Goal: Transaction & Acquisition: Purchase product/service

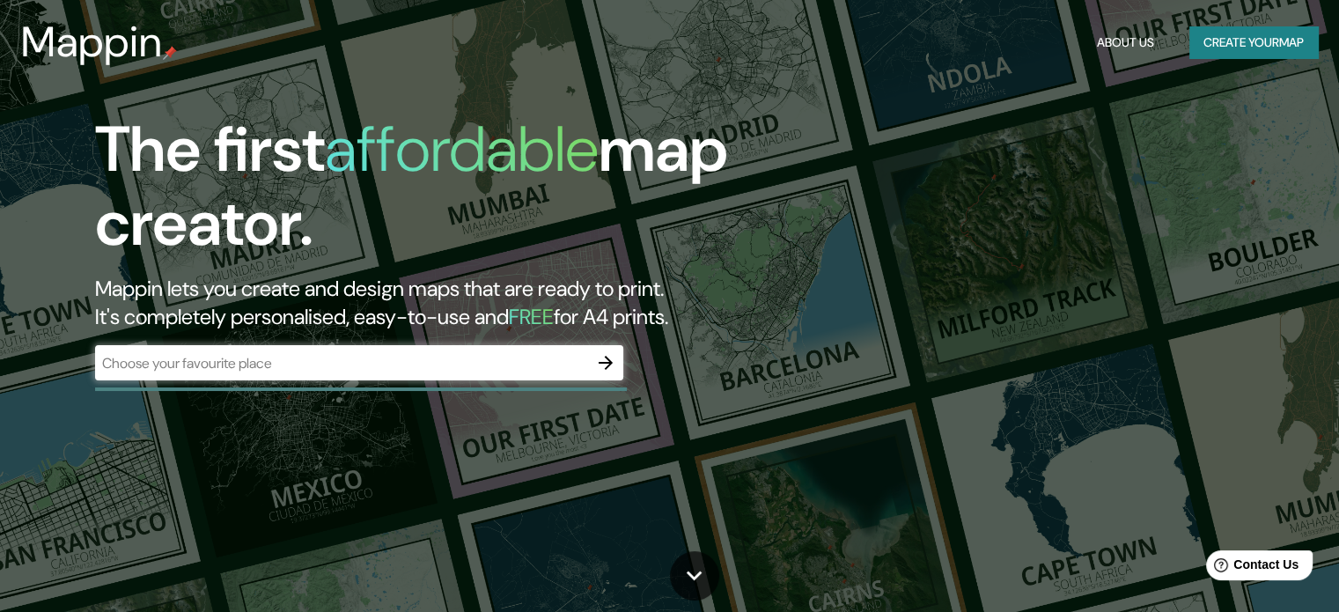
click at [292, 346] on div "​" at bounding box center [359, 362] width 528 height 35
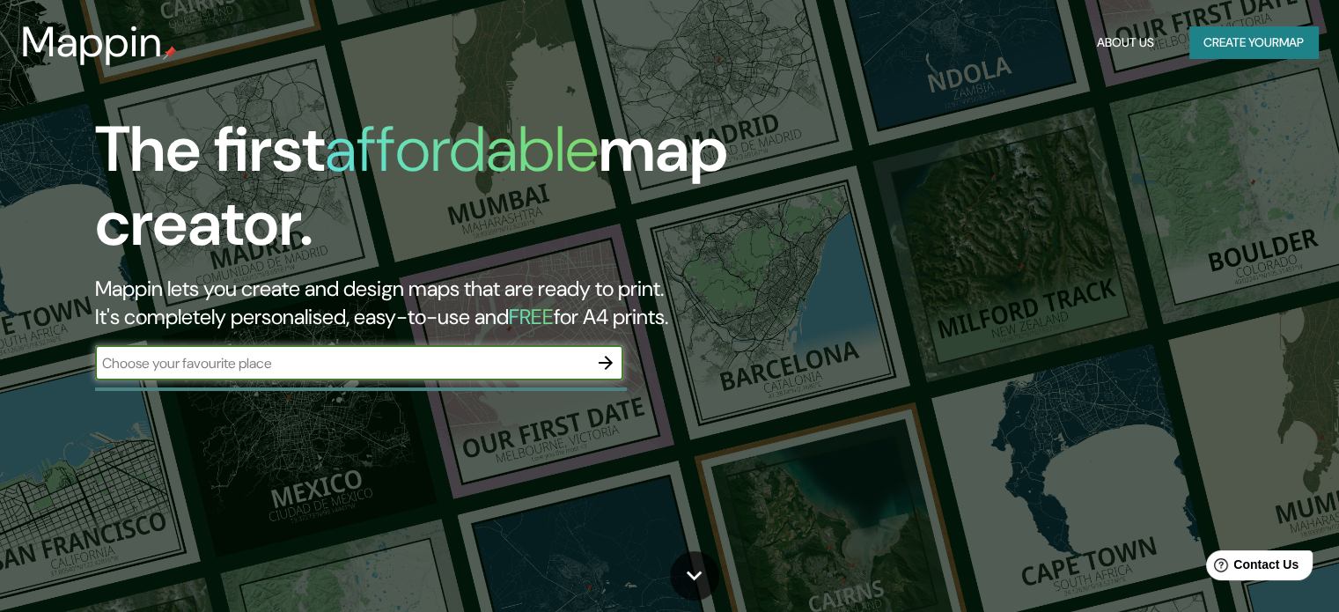
click at [268, 361] on input "text" at bounding box center [341, 363] width 493 height 20
type input "AV [PERSON_NAME]"
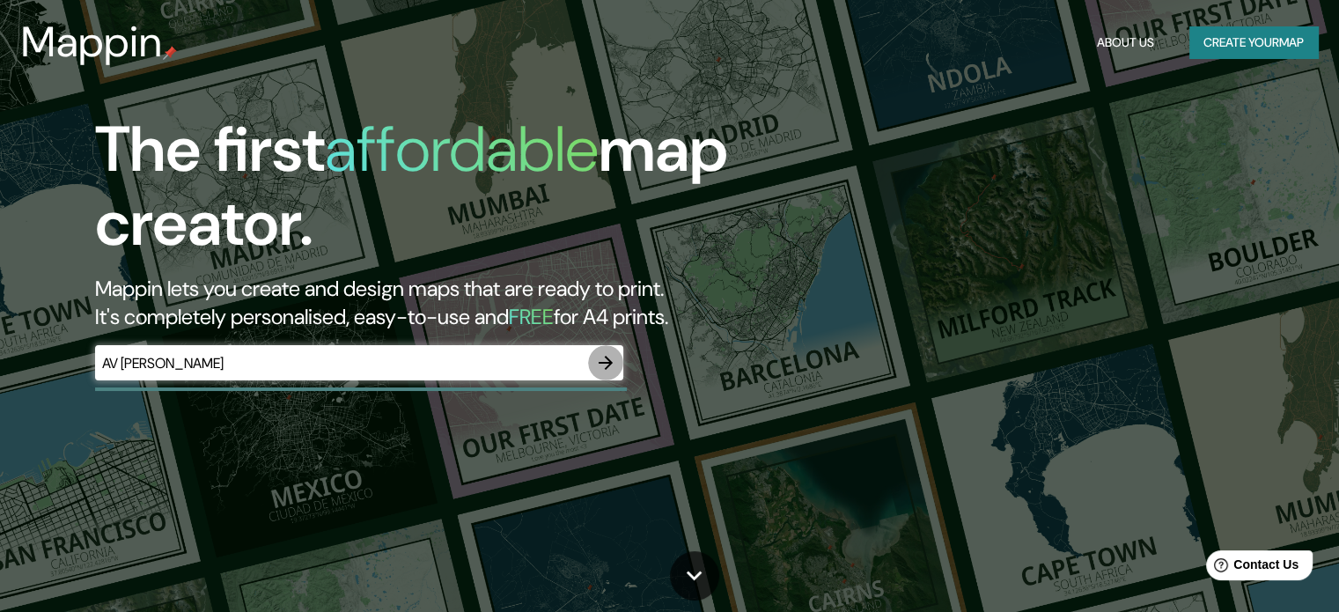
click at [594, 360] on button "button" at bounding box center [605, 362] width 35 height 35
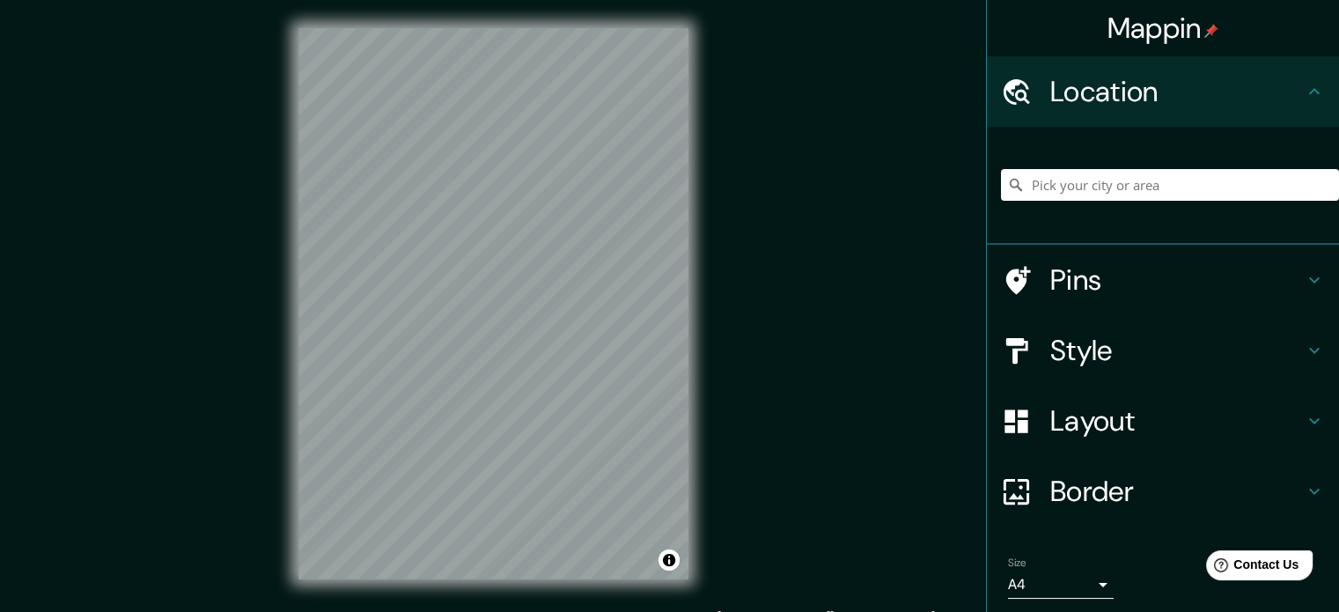
click at [1285, 161] on div at bounding box center [1170, 185] width 338 height 88
click at [1204, 189] on input "Pick your city or area" at bounding box center [1170, 185] width 338 height 32
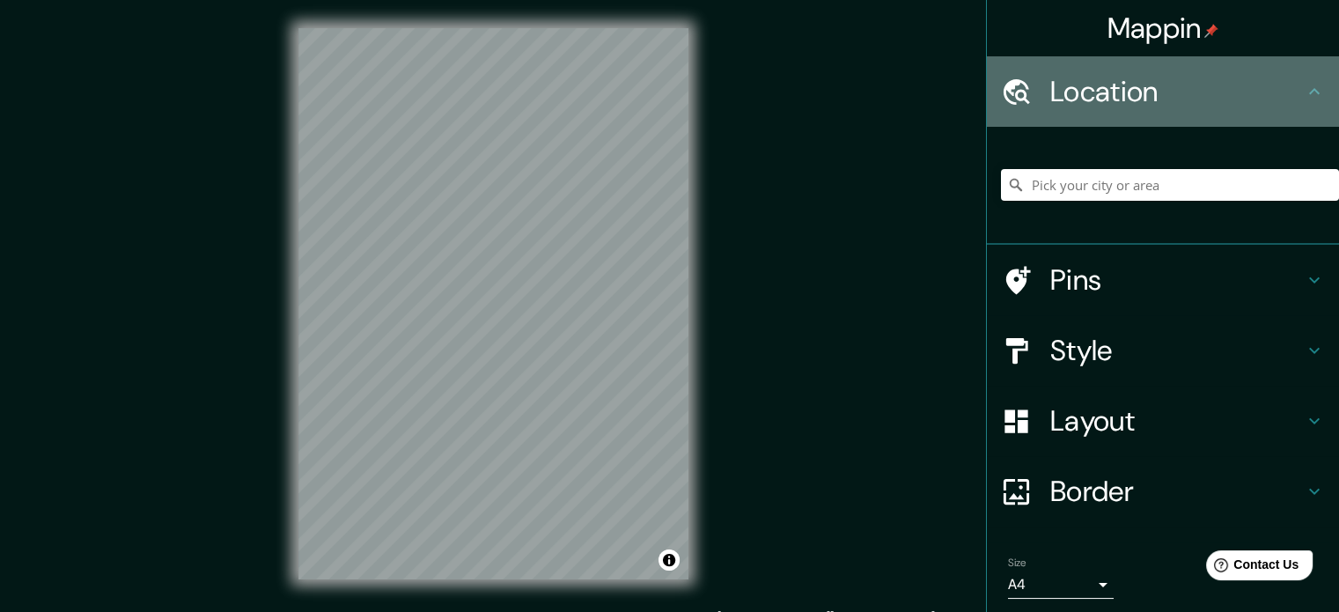
click at [1268, 66] on div "Location" at bounding box center [1163, 91] width 352 height 70
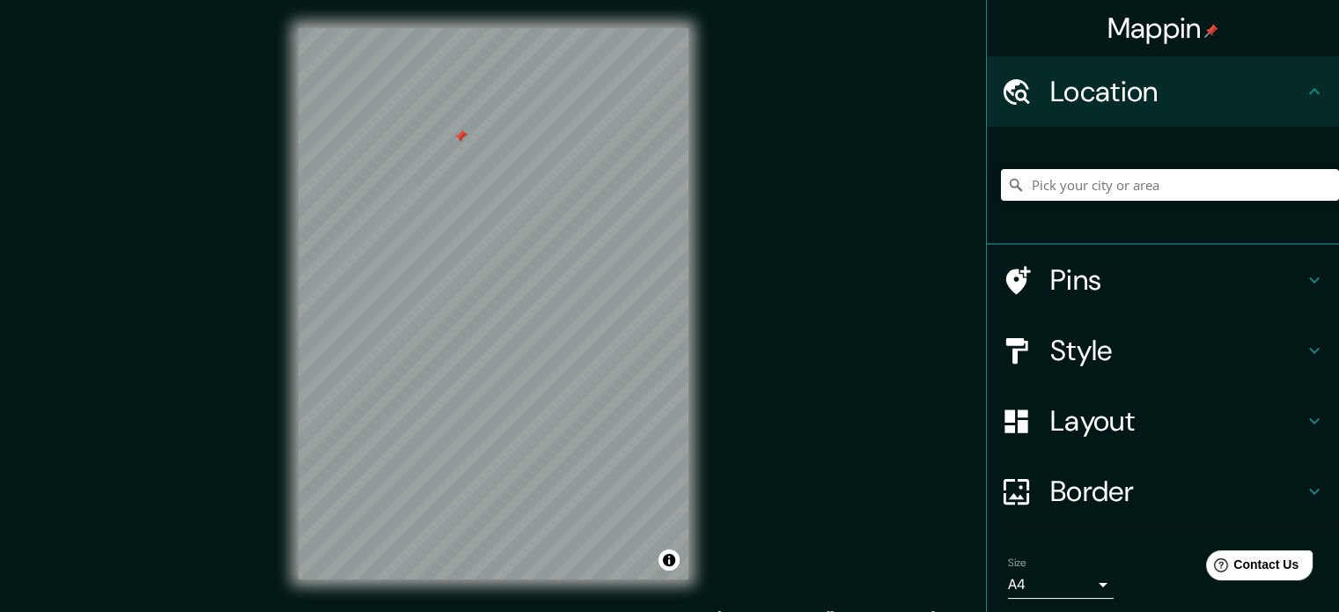
drag, startPoint x: 459, startPoint y: 125, endPoint x: 460, endPoint y: 137, distance: 12.5
click at [460, 137] on div at bounding box center [460, 136] width 14 height 14
click at [1085, 188] on input "Pick your city or area" at bounding box center [1170, 185] width 338 height 32
drag, startPoint x: 1085, startPoint y: 188, endPoint x: 1148, endPoint y: 189, distance: 63.4
click at [1148, 189] on input "Pick your city or area" at bounding box center [1170, 185] width 338 height 32
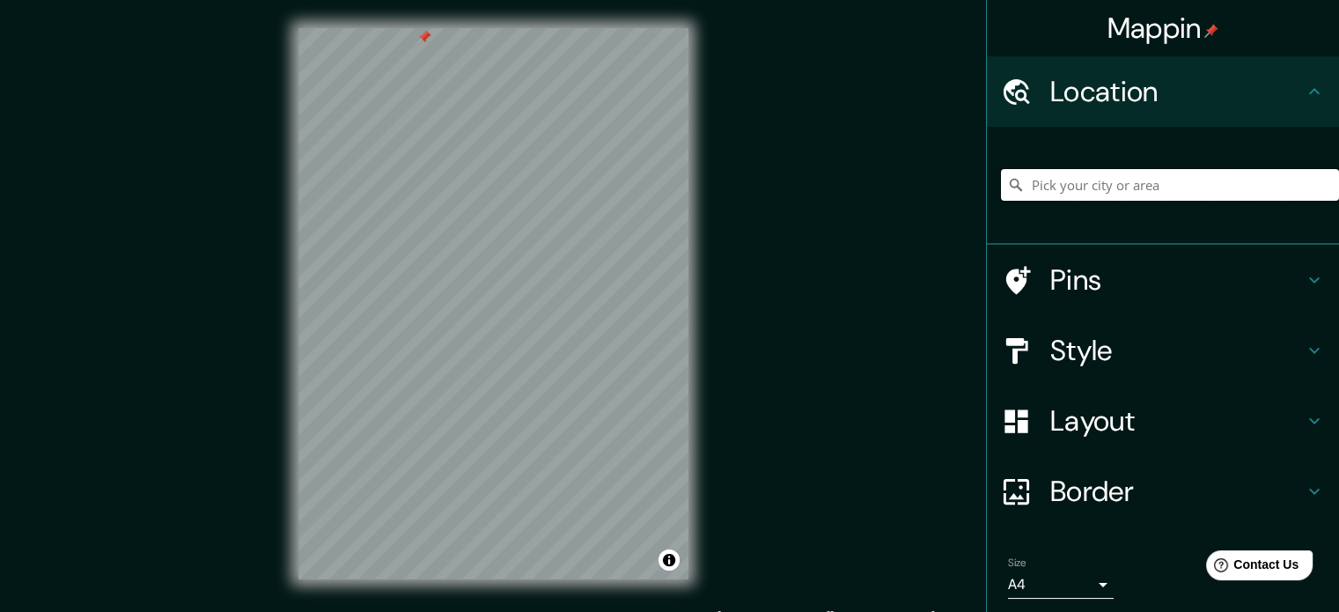
click at [1120, 191] on input "Pick your city or area" at bounding box center [1170, 185] width 338 height 32
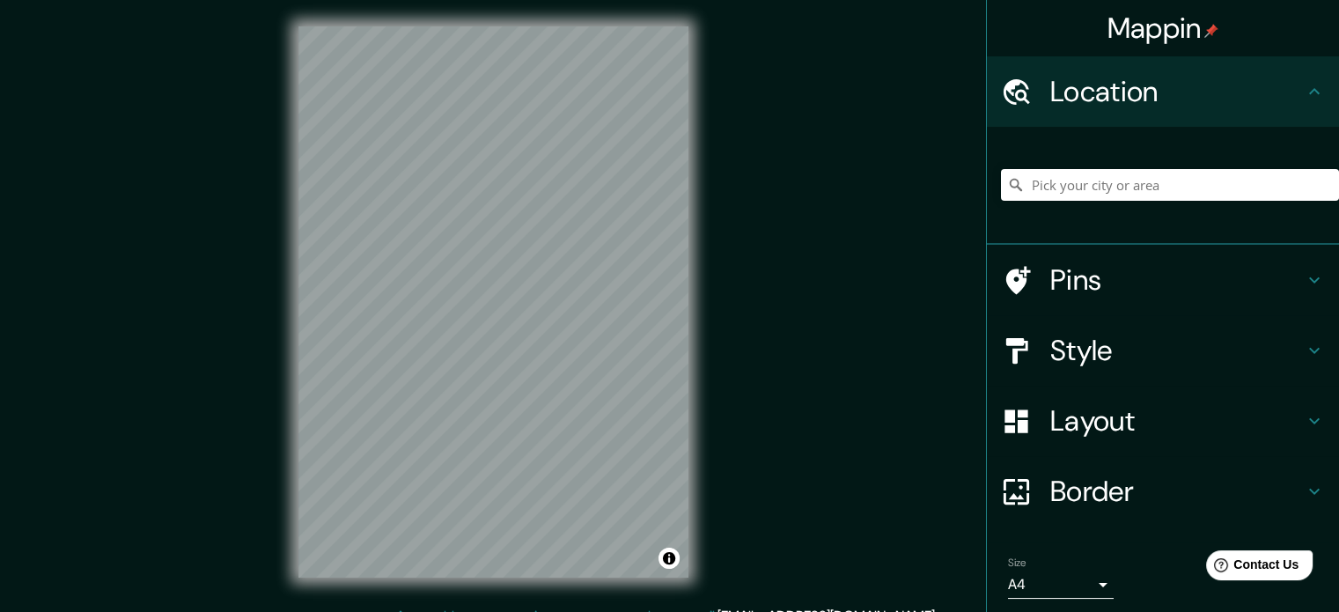
click at [716, 248] on div "© Mapbox © OpenStreetMap Improve this map" at bounding box center [493, 302] width 446 height 608
click at [755, 348] on div "Mappin Location Pins Style Layout Border Choose a border. Hint : you can make l…" at bounding box center [669, 316] width 1339 height 636
click at [296, 329] on div "© Mapbox © OpenStreetMap Improve this map" at bounding box center [493, 302] width 446 height 608
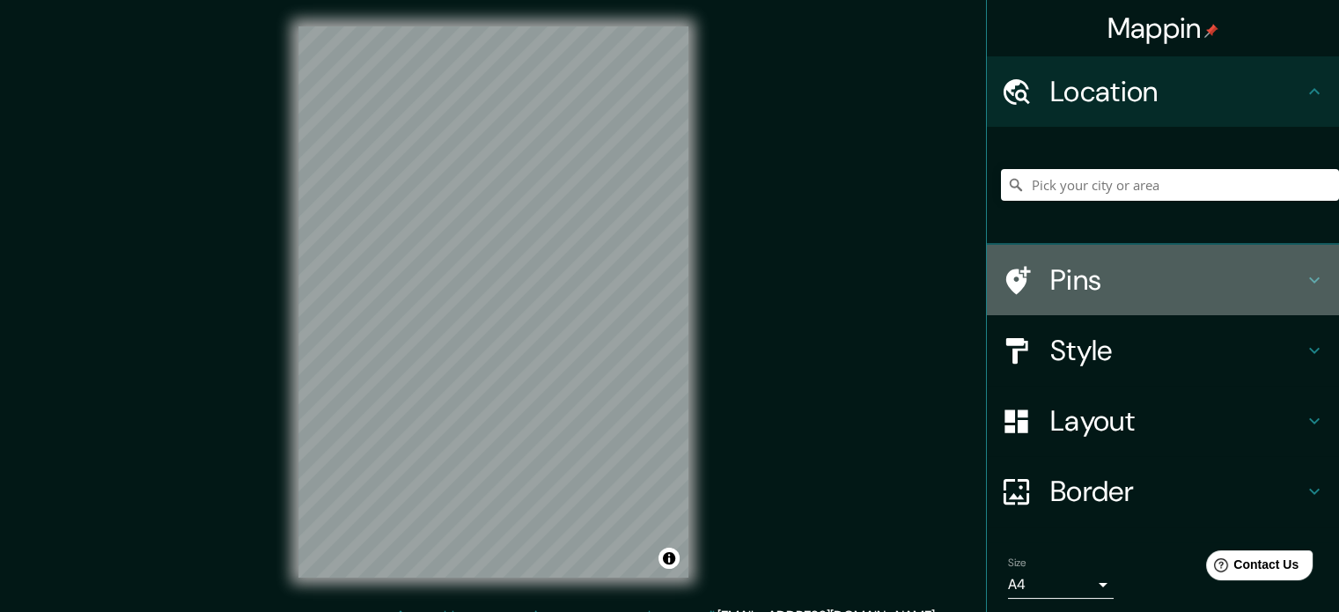
click at [1126, 281] on h4 "Pins" at bounding box center [1177, 279] width 254 height 35
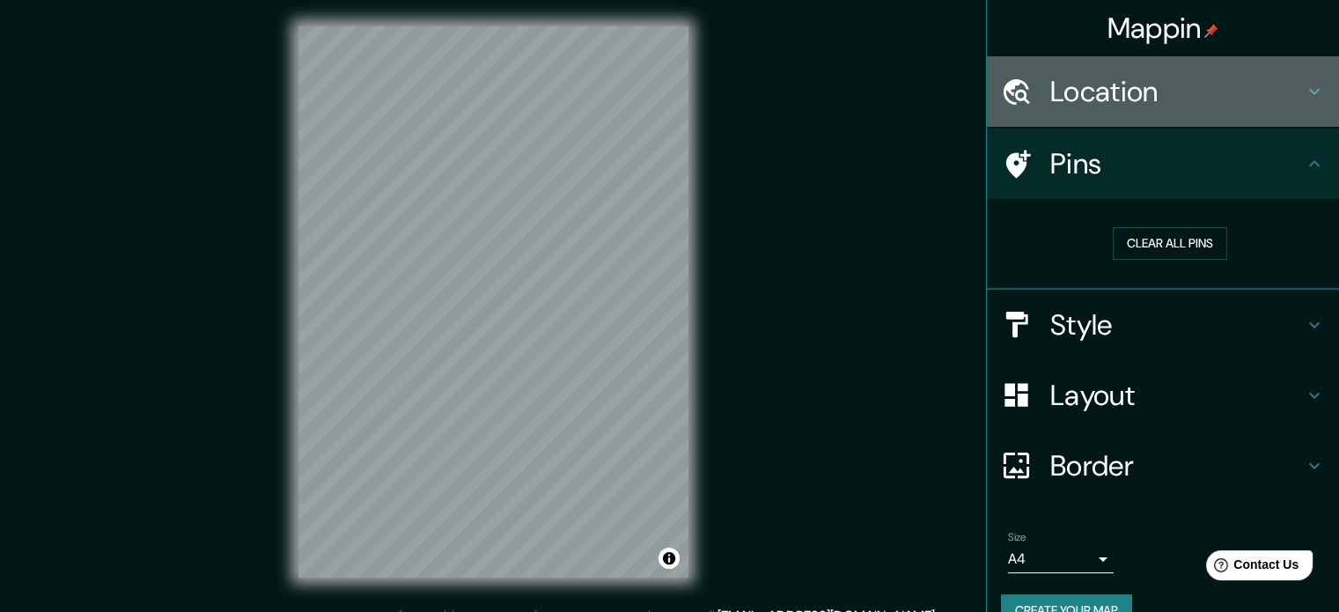
click at [1135, 112] on div "Location" at bounding box center [1163, 91] width 352 height 70
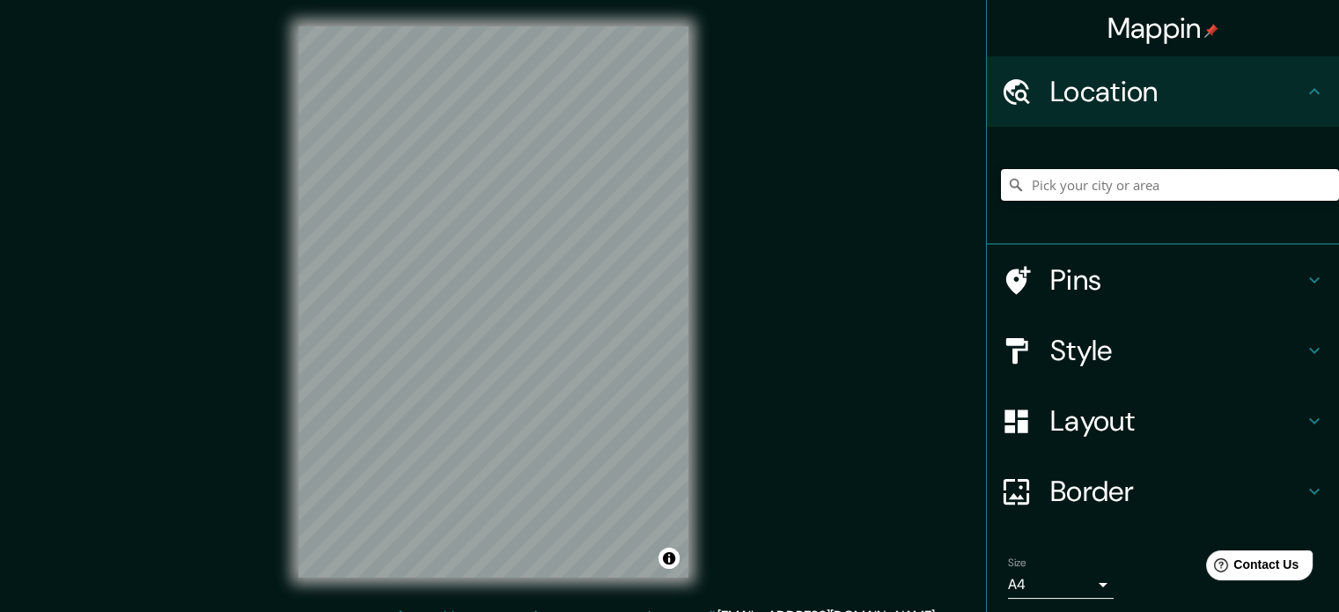
click at [1069, 190] on input "Pick your city or area" at bounding box center [1170, 185] width 338 height 32
click at [1109, 187] on input "Pick your city or area" at bounding box center [1170, 185] width 338 height 32
paste input "-12.111610167974293, -77.01266815083889"
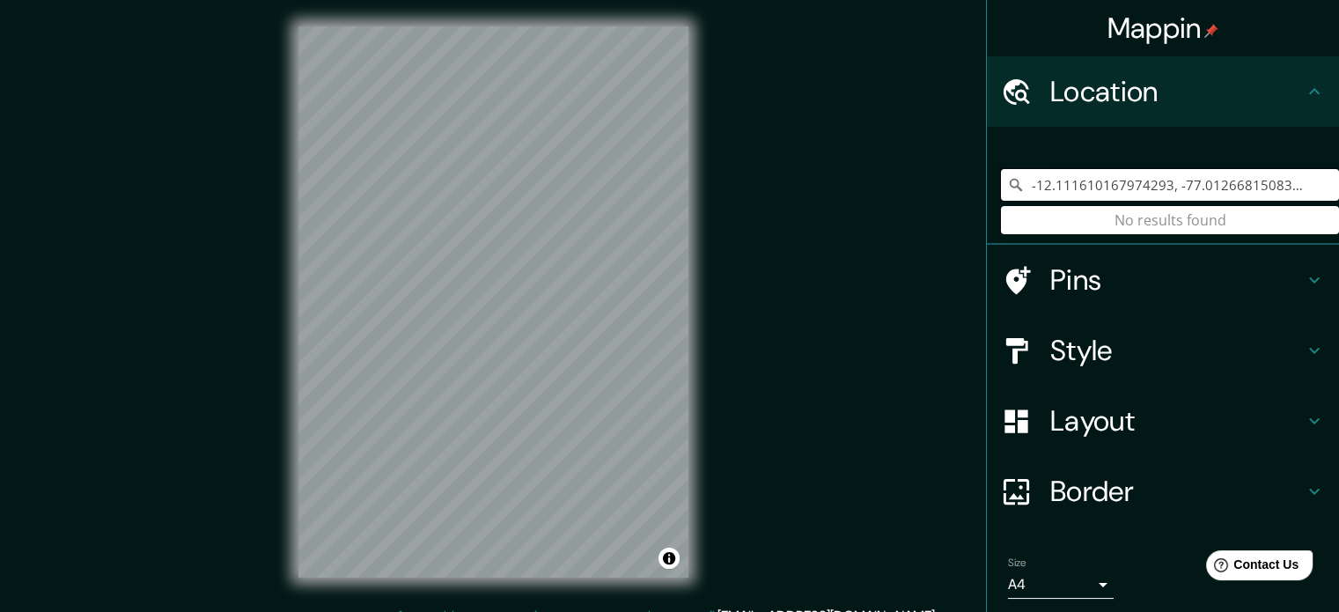
type input "-12.111610167974293, -77.01266815083889"
